Goal: Information Seeking & Learning: Find specific page/section

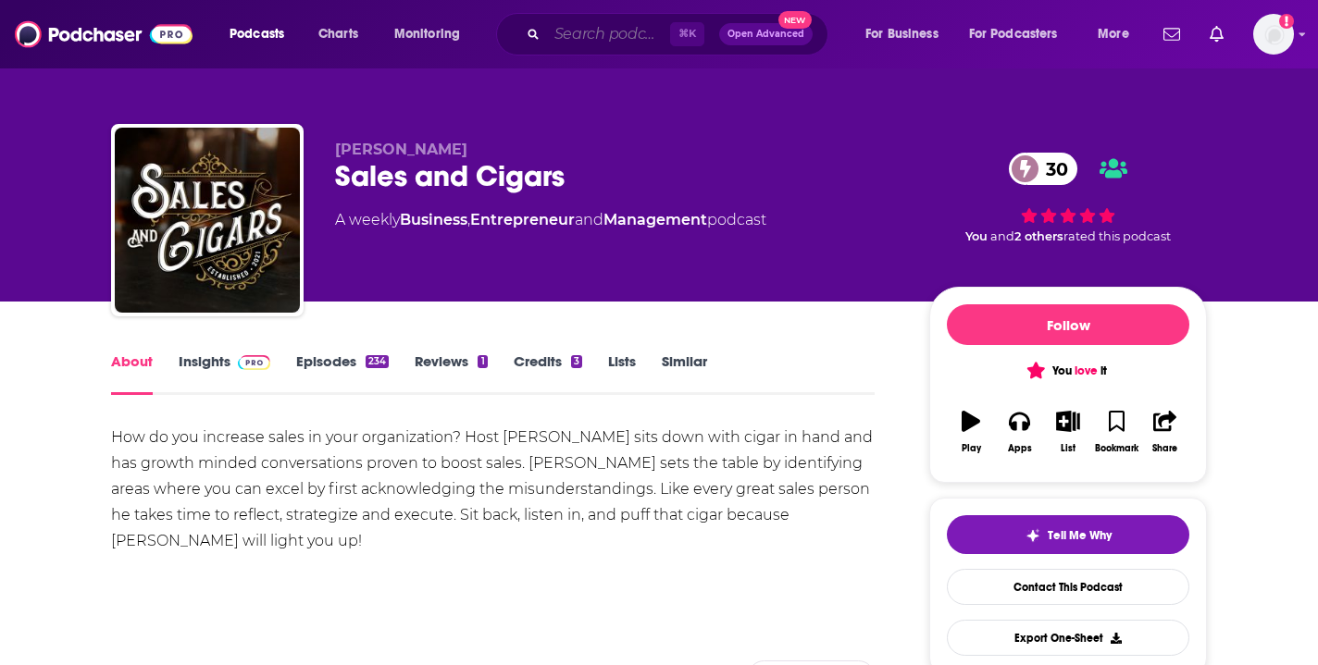
click at [616, 32] on input "Search podcasts, credits, & more..." at bounding box center [608, 34] width 123 height 30
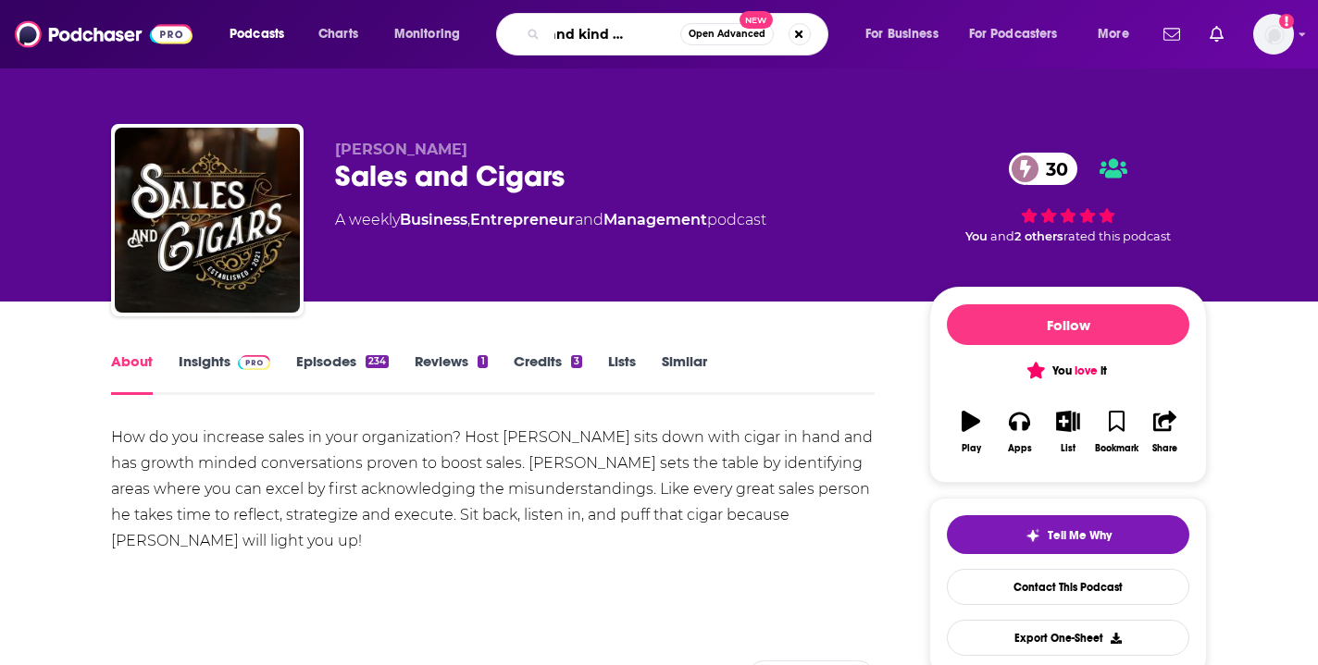
type input "dead and kind of famous"
